Goal: Browse casually

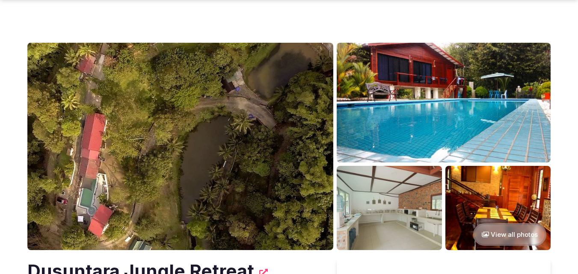
scroll to position [43, 0]
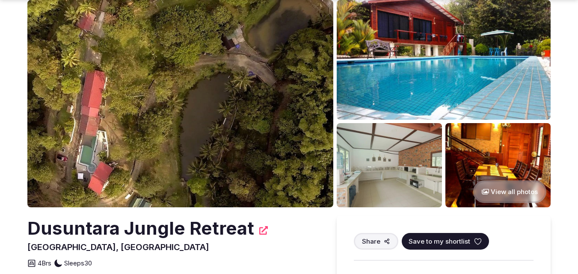
click at [477, 147] on img at bounding box center [497, 165] width 105 height 84
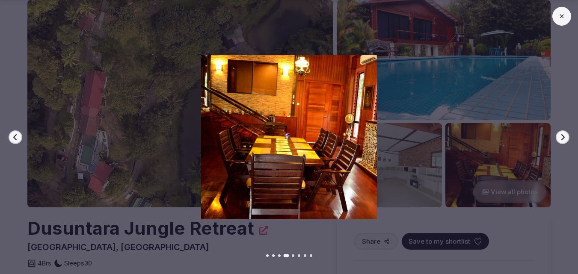
click at [567, 135] on button "Next slide" at bounding box center [563, 137] width 14 height 14
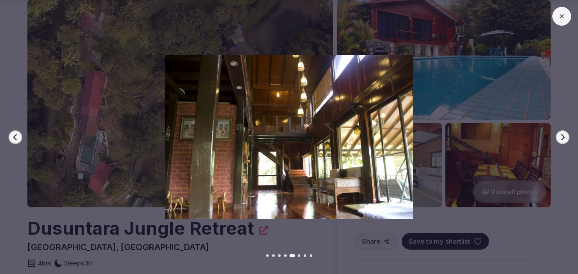
click at [567, 135] on button "Next slide" at bounding box center [563, 137] width 14 height 14
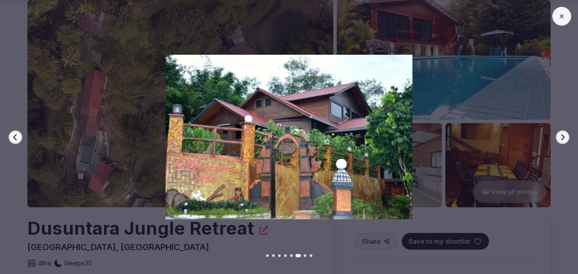
click at [567, 135] on button "Next slide" at bounding box center [563, 137] width 14 height 14
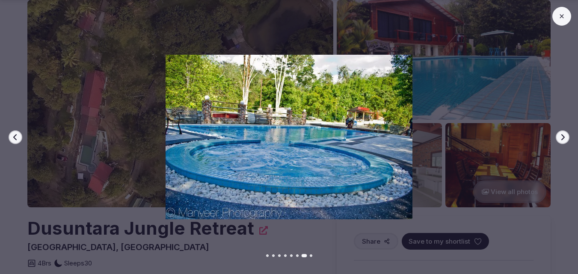
click at [567, 135] on button "Next slide" at bounding box center [563, 137] width 14 height 14
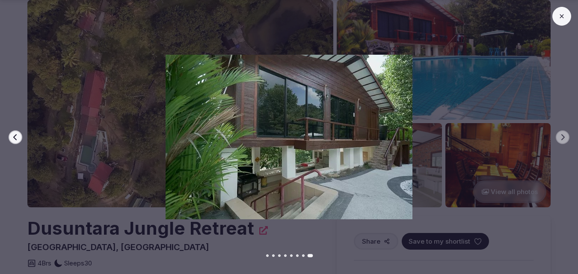
click at [14, 136] on icon "button" at bounding box center [15, 137] width 7 height 7
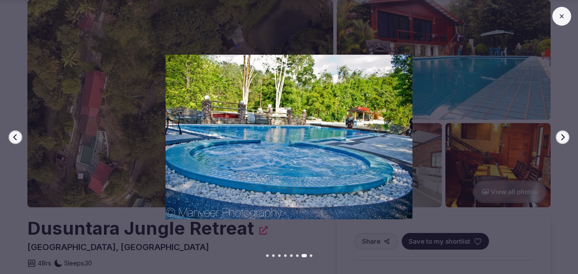
click at [14, 135] on icon "button" at bounding box center [15, 137] width 7 height 7
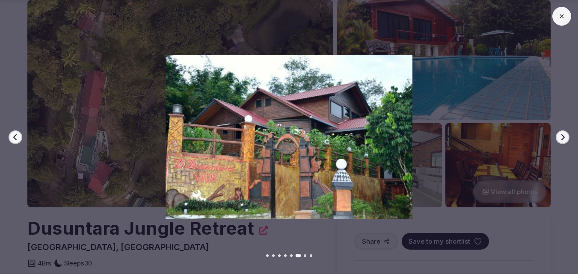
click at [14, 135] on icon "button" at bounding box center [15, 137] width 7 height 7
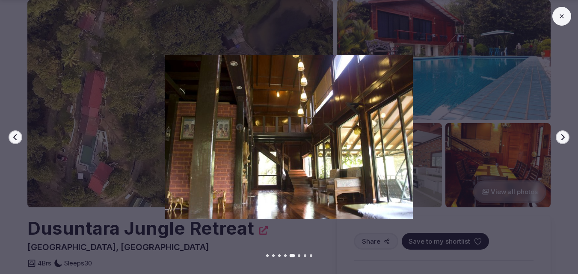
click at [14, 135] on icon "button" at bounding box center [15, 137] width 7 height 7
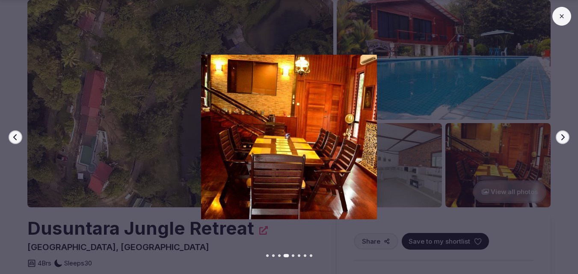
click at [14, 134] on icon "button" at bounding box center [15, 137] width 7 height 7
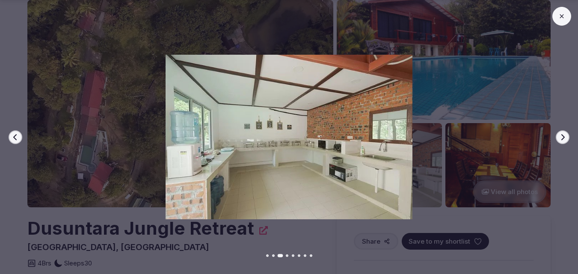
click at [14, 134] on icon "button" at bounding box center [15, 137] width 7 height 7
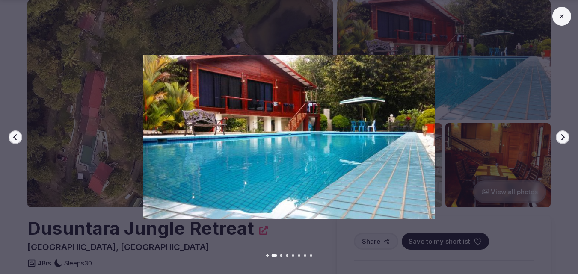
click at [15, 134] on icon "button" at bounding box center [15, 137] width 7 height 7
